Goal: Navigation & Orientation: Find specific page/section

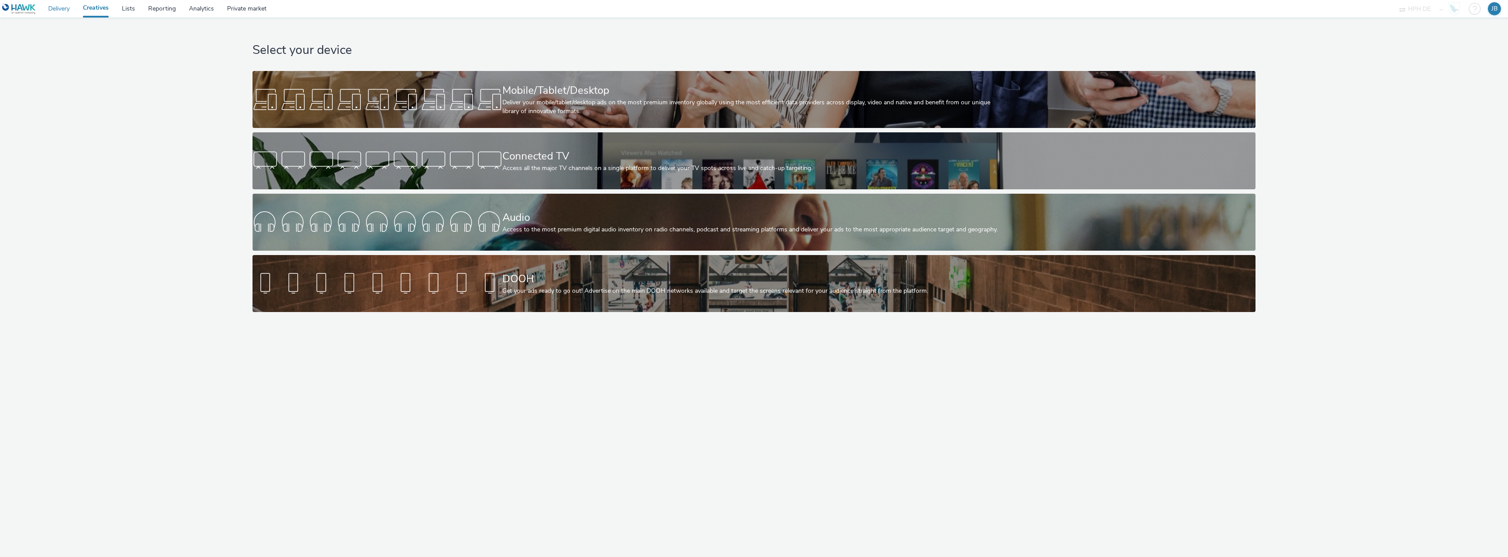
click at [67, 7] on link "Delivery" at bounding box center [59, 9] width 35 height 18
click at [1443, 9] on select "HPH DE" at bounding box center [1421, 9] width 53 height 18
click at [133, 7] on link "Lists" at bounding box center [128, 9] width 26 height 18
click at [1443, 11] on select "HPH DE" at bounding box center [1421, 9] width 53 height 18
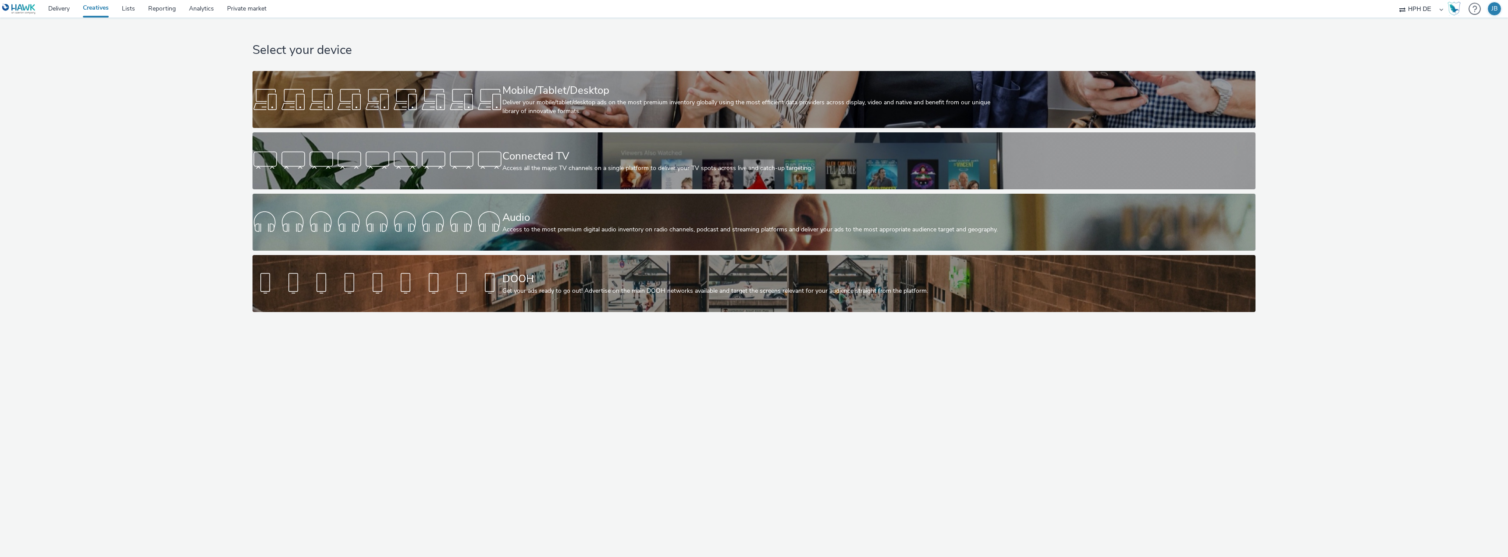
drag, startPoint x: 1443, startPoint y: 11, endPoint x: 1400, endPoint y: 10, distance: 43.4
click at [1443, 11] on select "HPH DE" at bounding box center [1421, 9] width 53 height 18
click at [1400, 10] on div "HPH DE" at bounding box center [1421, 9] width 53 height 18
click at [1495, 8] on div "JB" at bounding box center [1495, 8] width 6 height 13
click at [1470, 60] on strong "Platform & Organizations" at bounding box center [1461, 57] width 72 height 8
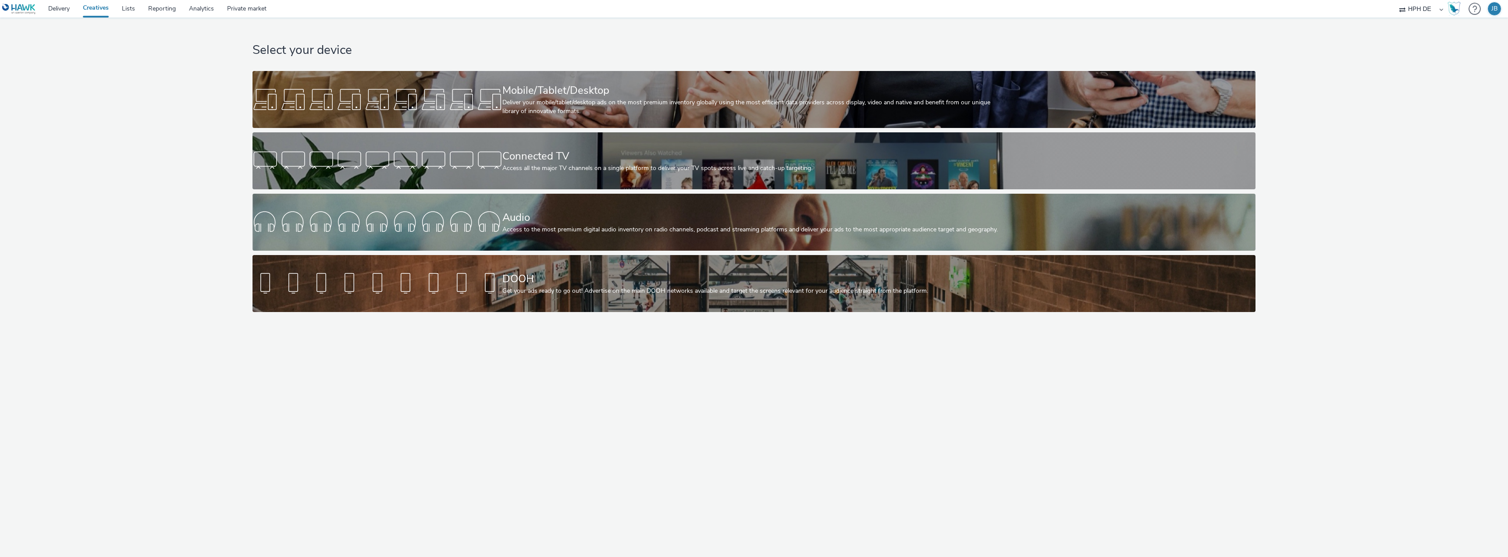
click at [1416, 16] on select "HPH DE" at bounding box center [1421, 9] width 53 height 18
drag, startPoint x: 1407, startPoint y: 6, endPoint x: 1414, endPoint y: 10, distance: 8.4
click at [1407, 6] on select "HPH DE" at bounding box center [1421, 9] width 53 height 18
click at [1443, 7] on select "HPH DE" at bounding box center [1421, 9] width 53 height 18
click at [135, 14] on link "Lists" at bounding box center [128, 9] width 26 height 18
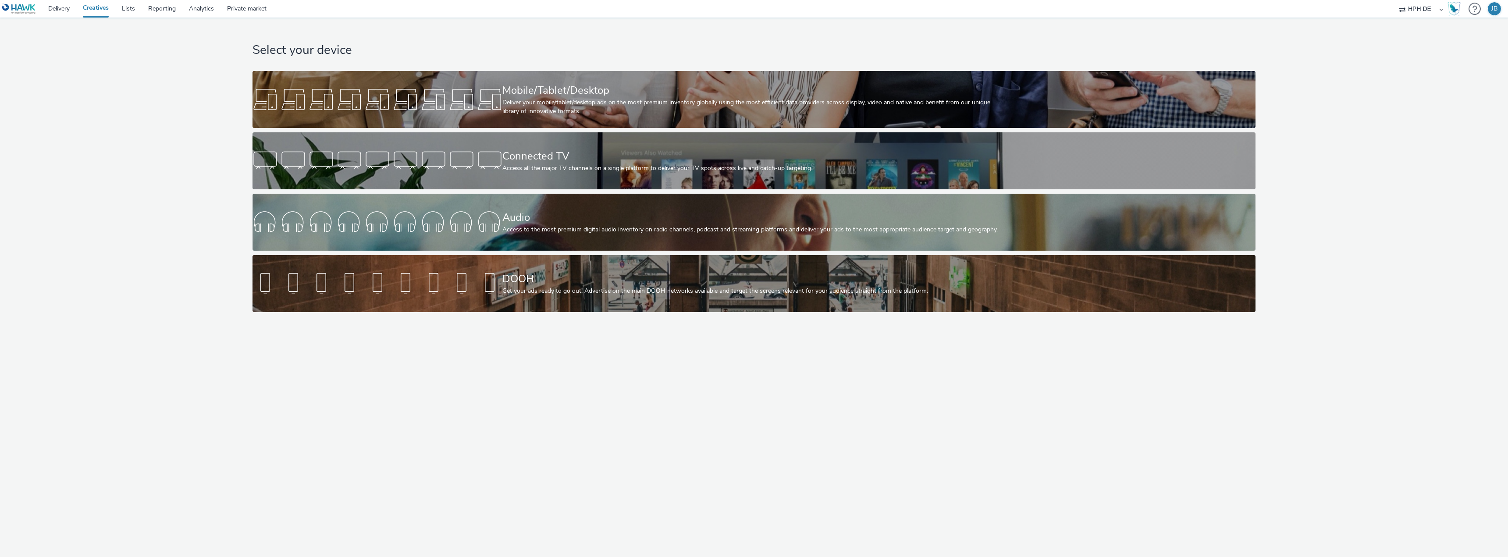
click at [1401, 16] on select "HPH DE" at bounding box center [1421, 9] width 53 height 18
click at [1424, 102] on div "Select your device Mobile/Tablet/Desktop Deliver your mobile/tablet/desktop ads…" at bounding box center [754, 167] width 1514 height 299
click at [70, 13] on link "Delivery" at bounding box center [59, 9] width 35 height 18
